Goal: Task Accomplishment & Management: Manage account settings

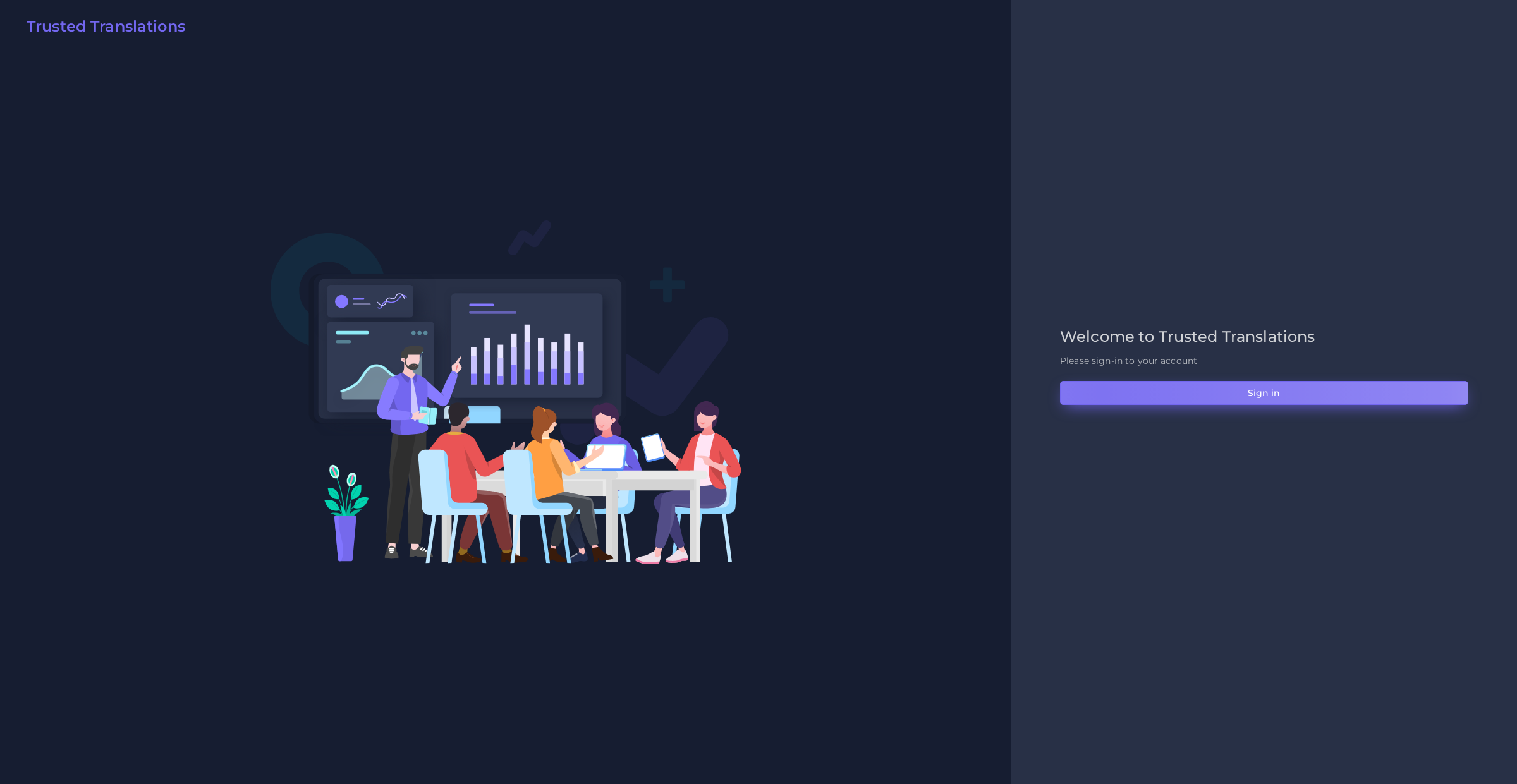
click at [1102, 393] on button "Sign in" at bounding box center [1265, 392] width 408 height 24
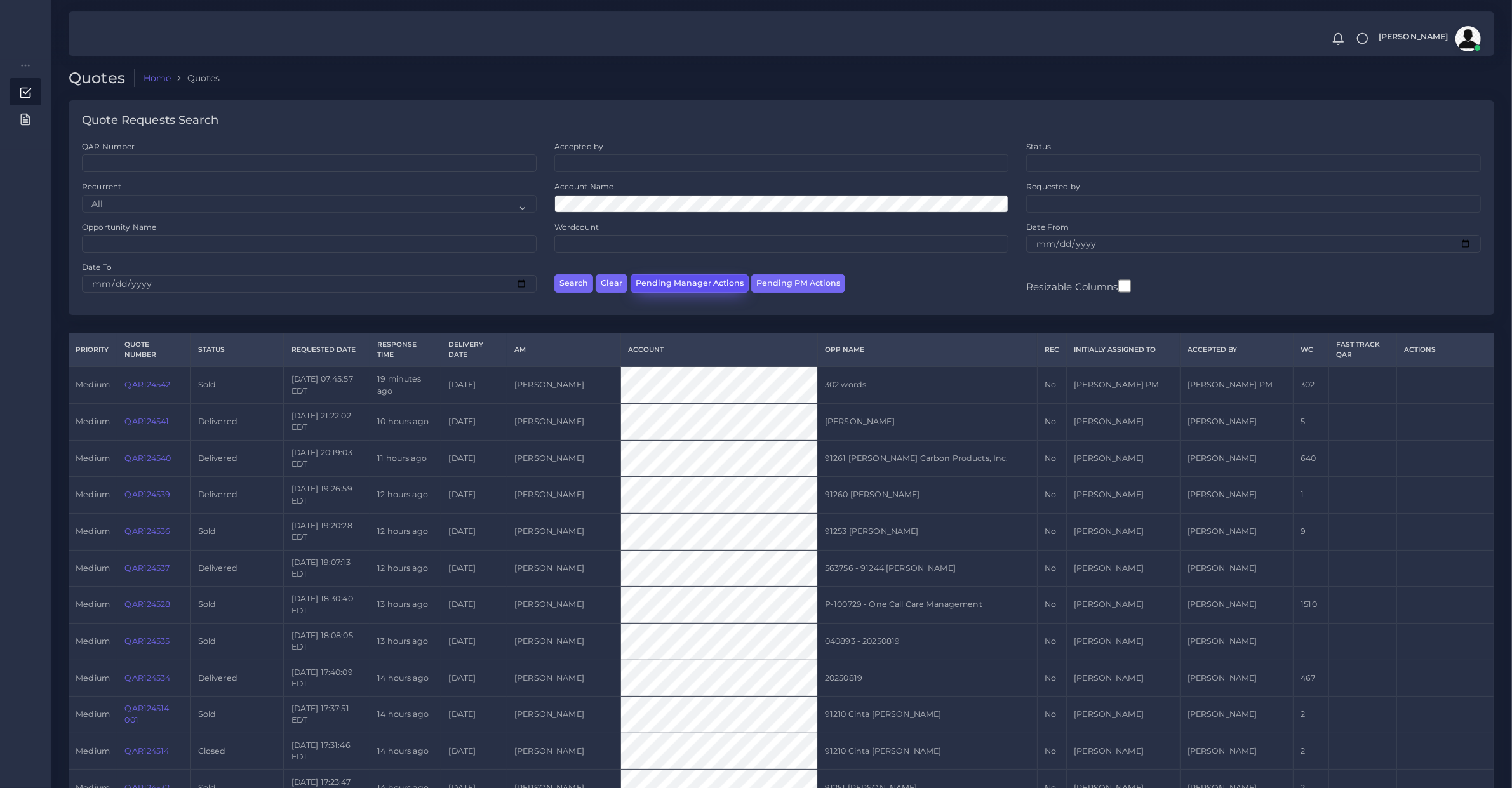
click at [705, 277] on button "Pending Manager Actions" at bounding box center [690, 283] width 118 height 18
select select "awaiting_manager_initial_review"
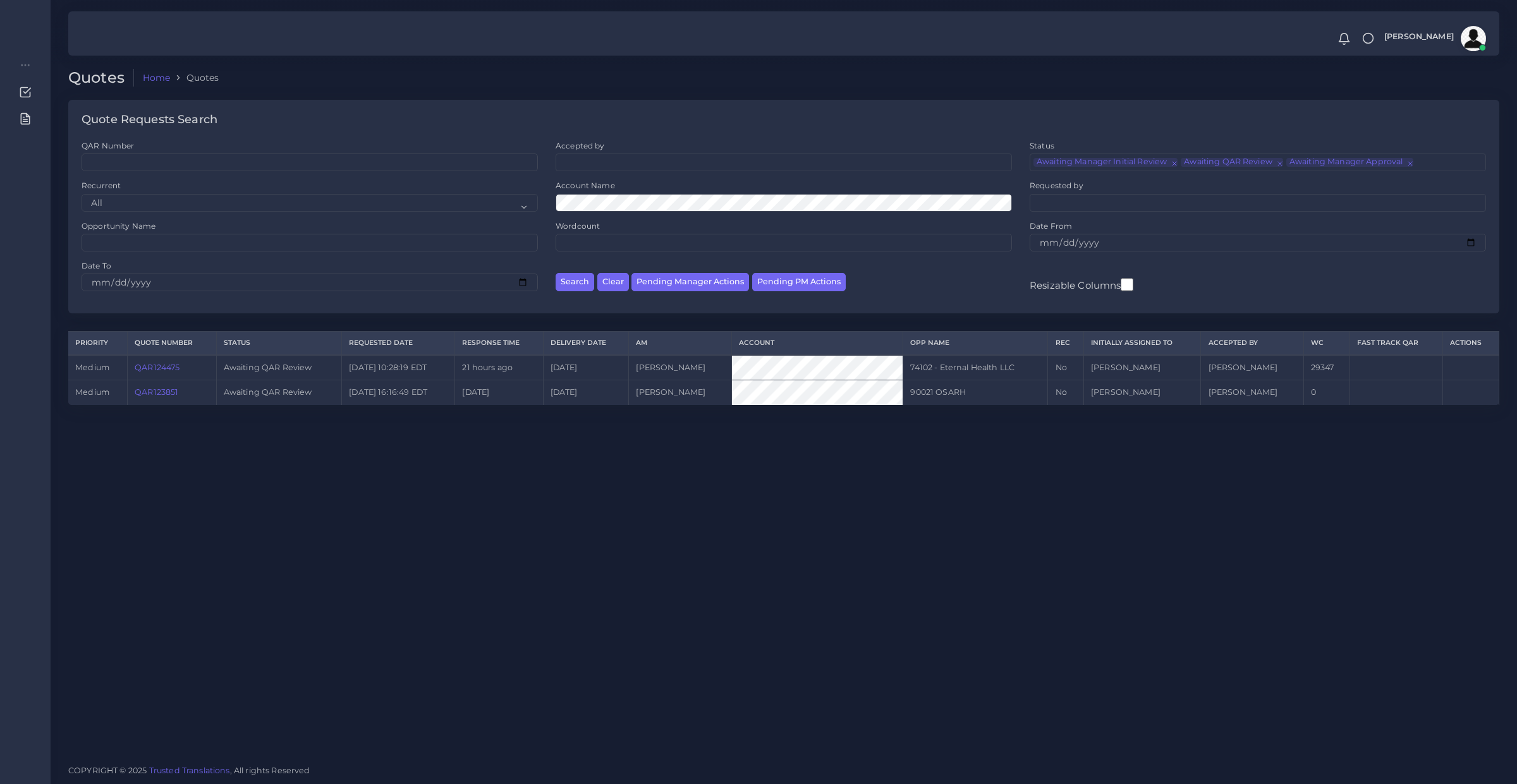
click at [160, 390] on link "QAR123851" at bounding box center [156, 392] width 43 height 9
click at [158, 367] on link "QAR124475" at bounding box center [156, 367] width 44 height 9
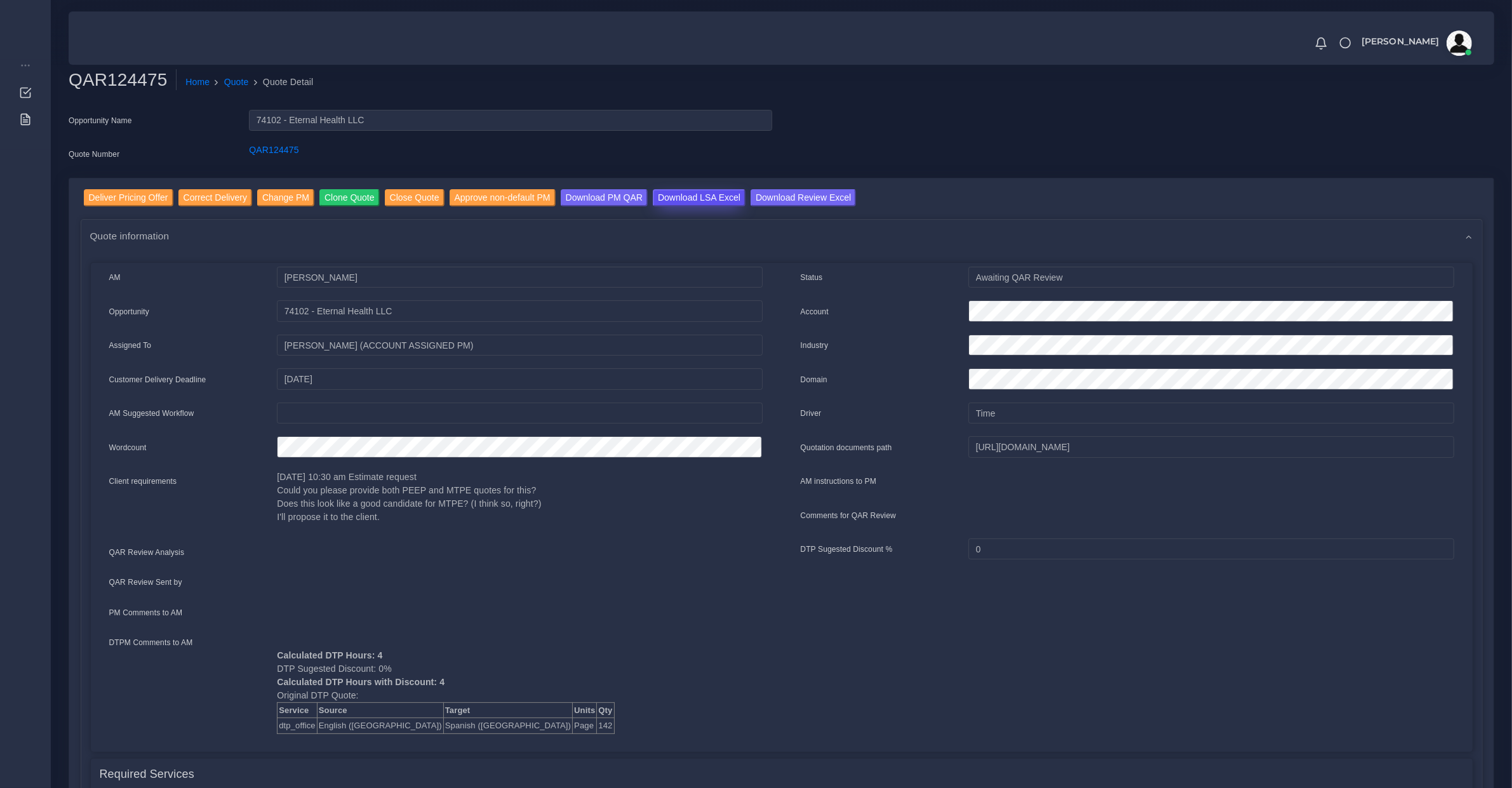
click at [700, 195] on input "Download LSA Excel" at bounding box center [700, 197] width 93 height 17
click at [129, 197] on input "Deliver Pricing Offer" at bounding box center [128, 197] width 89 height 17
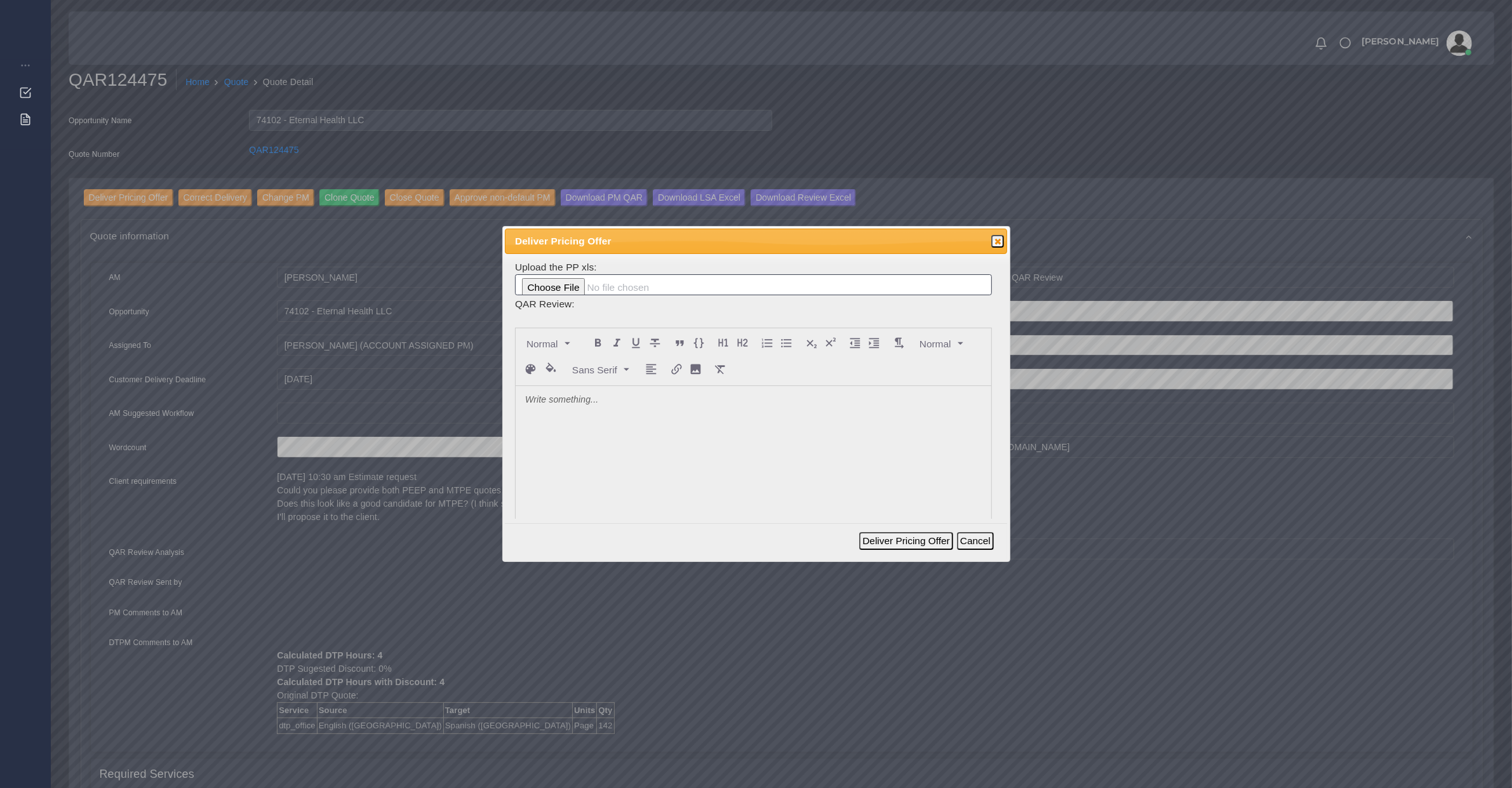
click at [610, 433] on div at bounding box center [753, 481] width 476 height 190
click at [908, 541] on button "Deliver Pricing Offer" at bounding box center [906, 540] width 93 height 18
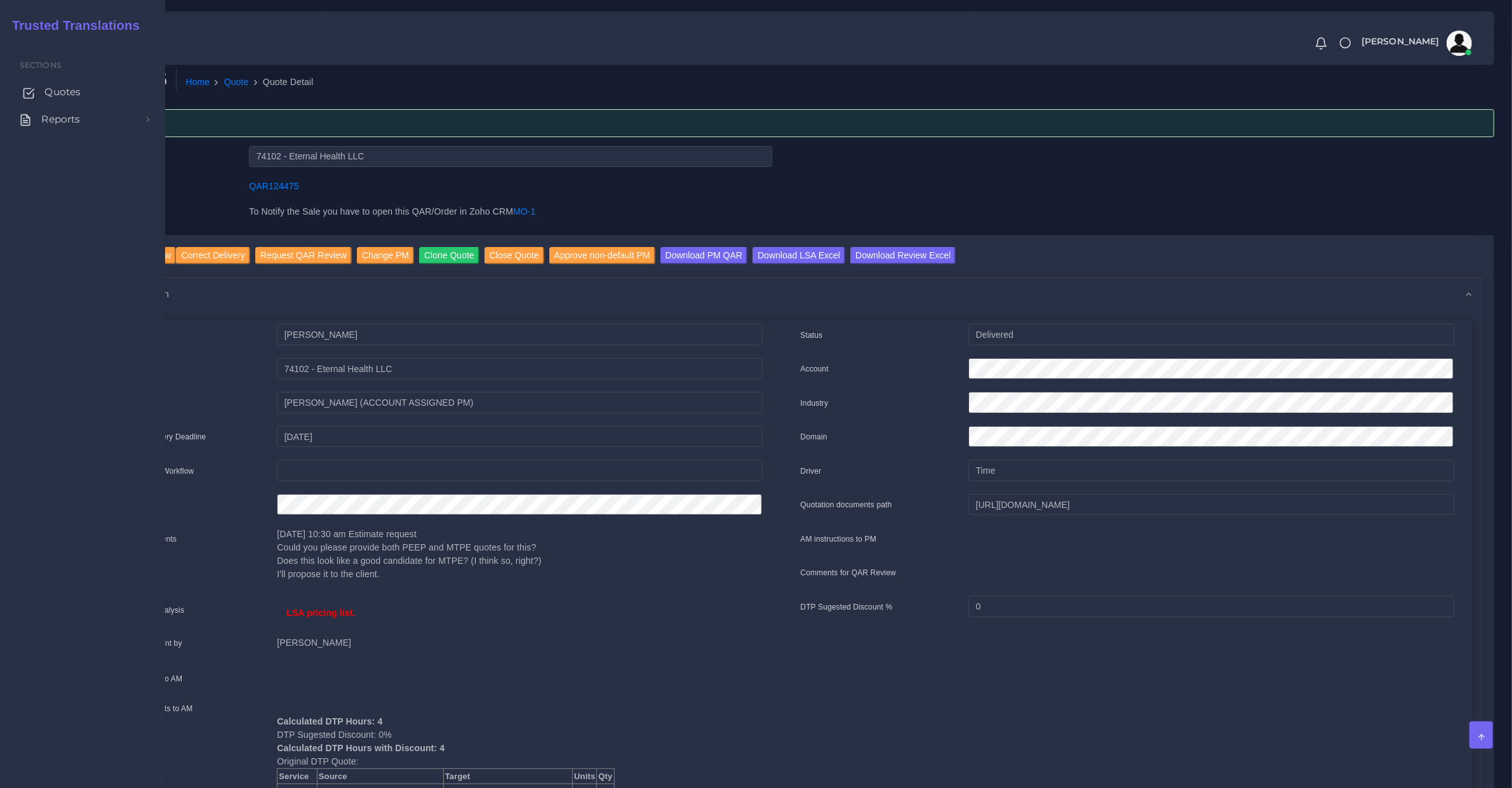
click at [68, 85] on span "Quotes" at bounding box center [63, 92] width 36 height 14
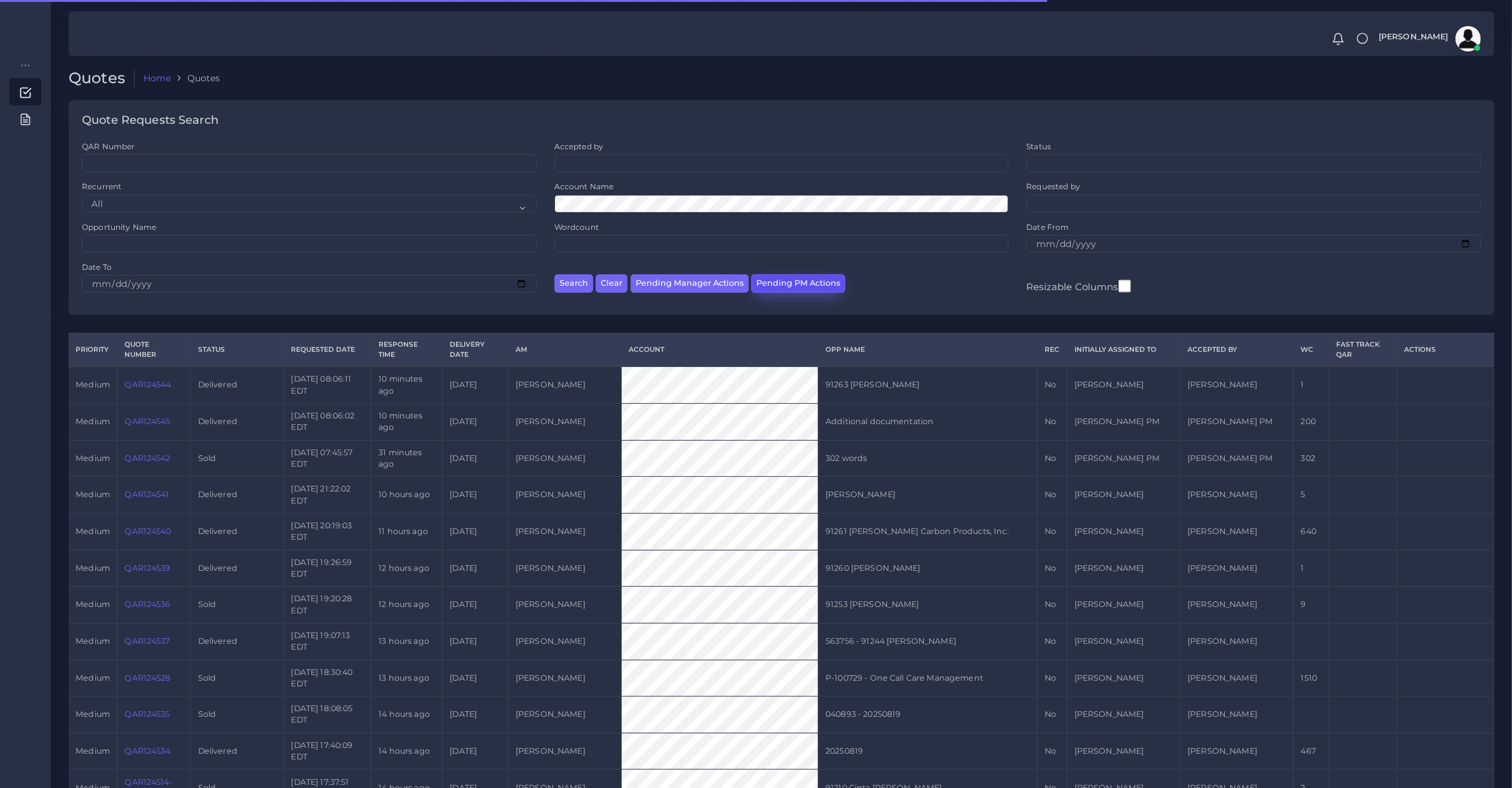
click at [770, 286] on button "Pending PM Actions" at bounding box center [798, 283] width 94 height 18
select select "awaiting_acceptance"
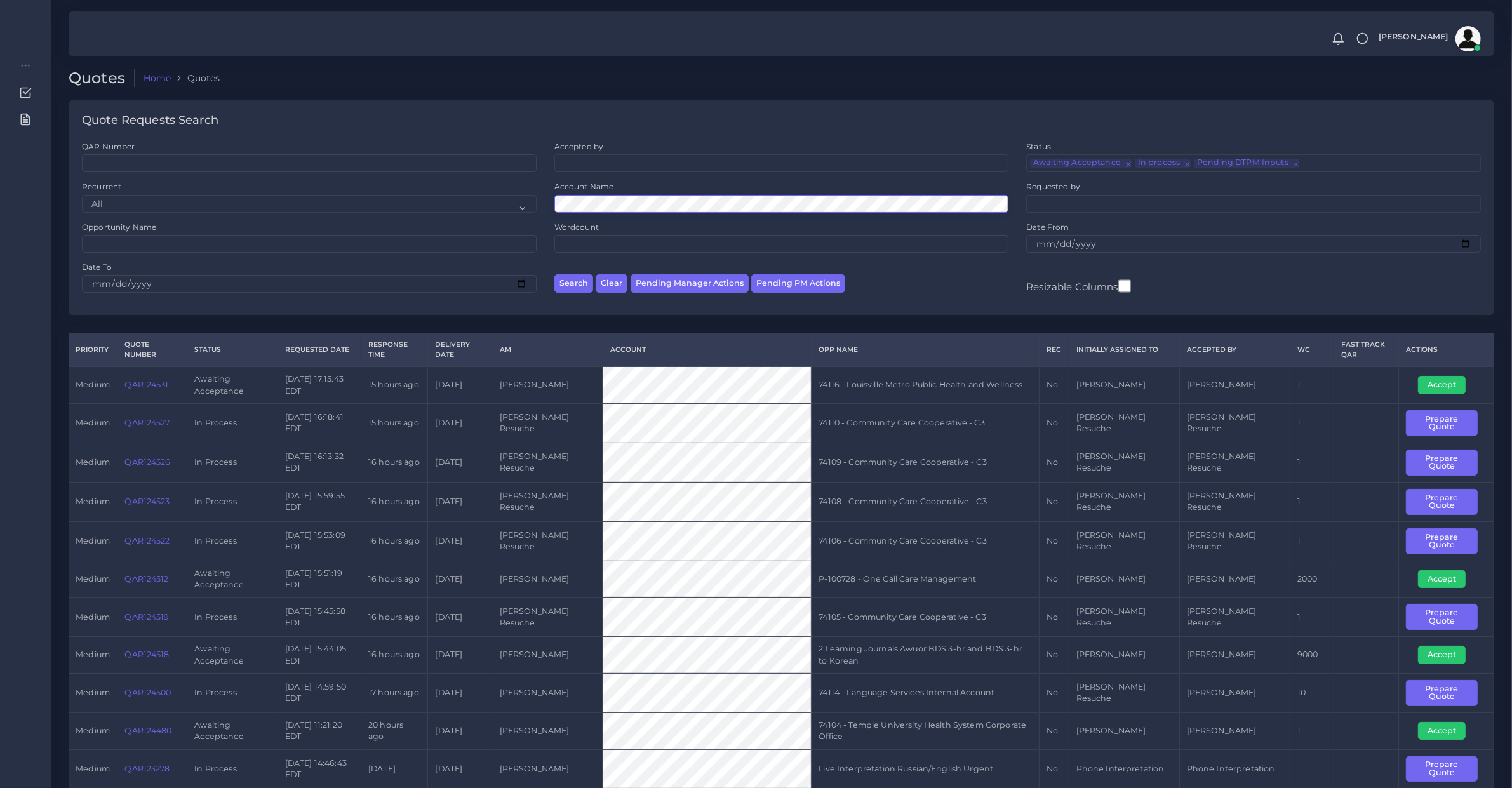
click at [555, 274] on button "Search" at bounding box center [574, 283] width 39 height 18
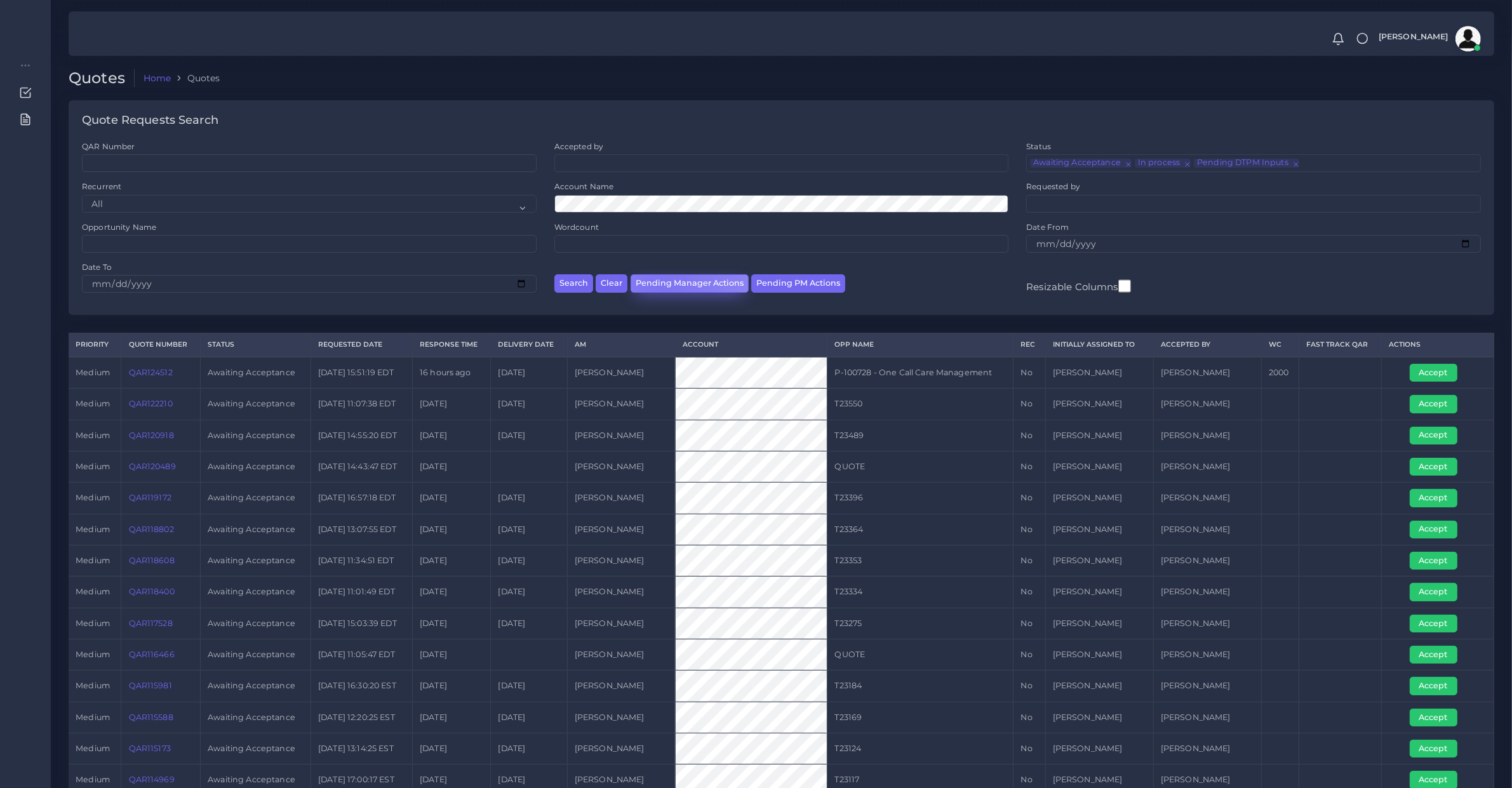
click at [663, 291] on button "Pending Manager Actions" at bounding box center [690, 283] width 118 height 18
select select "awaiting_manager_initial_review"
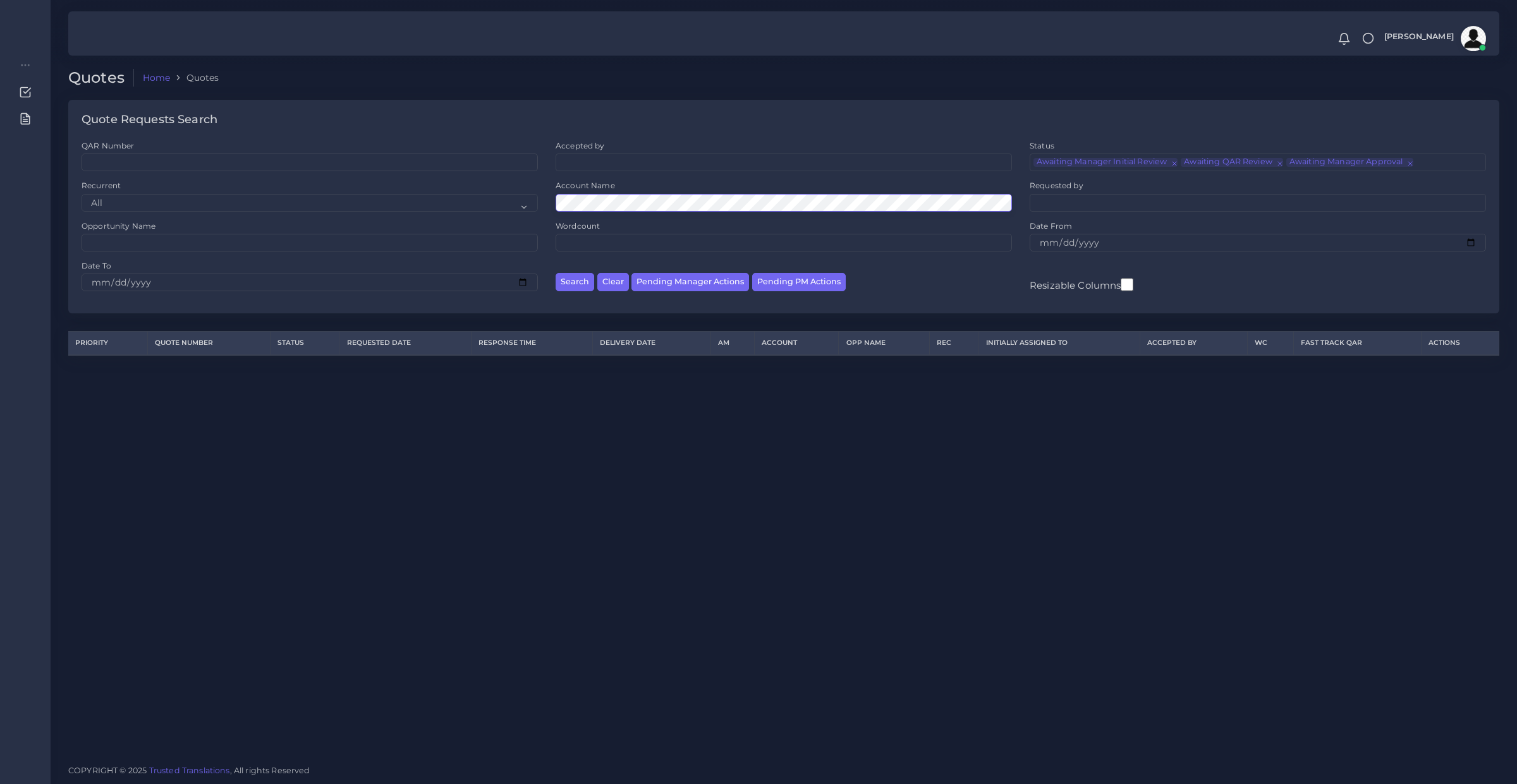
click at [556, 273] on button "Search" at bounding box center [575, 281] width 39 height 18
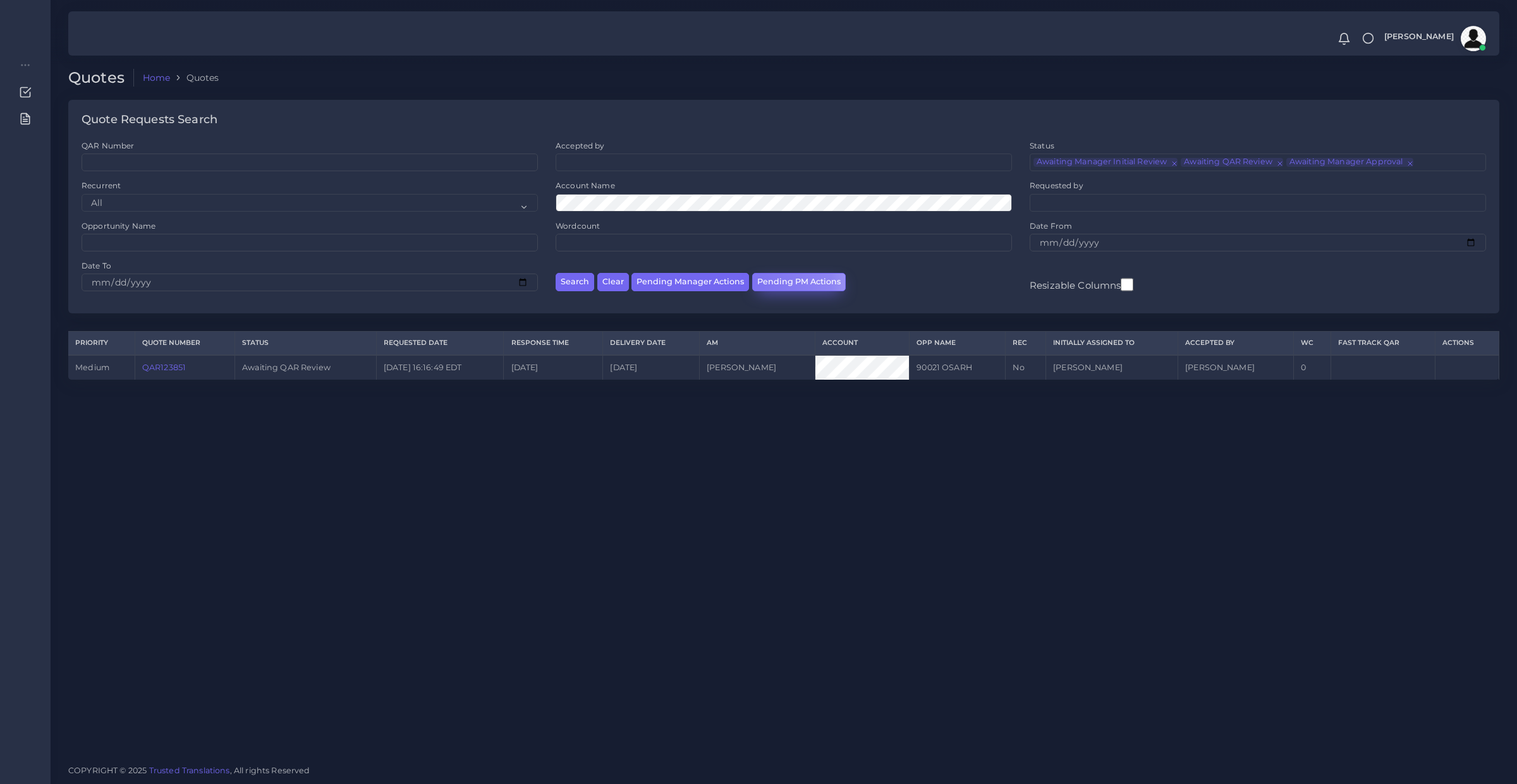
click at [752, 281] on button "Pending PM Actions" at bounding box center [799, 281] width 94 height 18
select select "awaiting_acceptance"
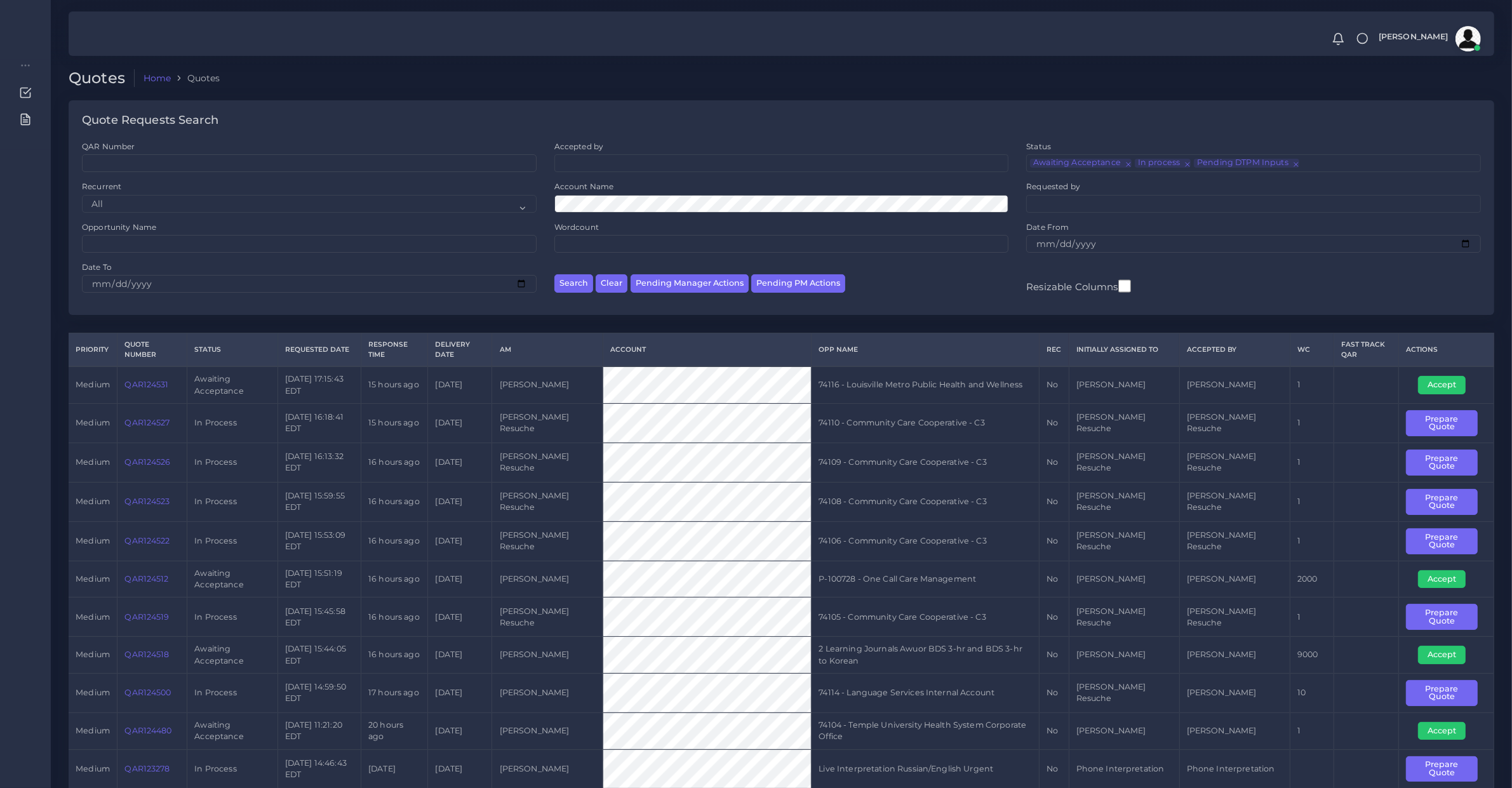
click at [617, 191] on div "Account Name" at bounding box center [782, 197] width 455 height 31
click at [555, 274] on button "Search" at bounding box center [574, 283] width 39 height 18
